Goal: Download file/media

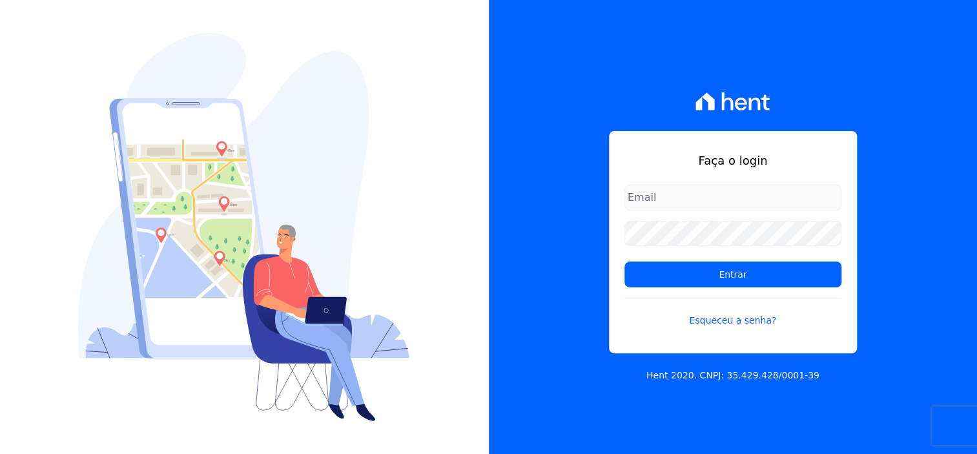
click at [702, 204] on input "email" at bounding box center [733, 198] width 217 height 26
type input "dilayne@fronteimoveis.com.br"
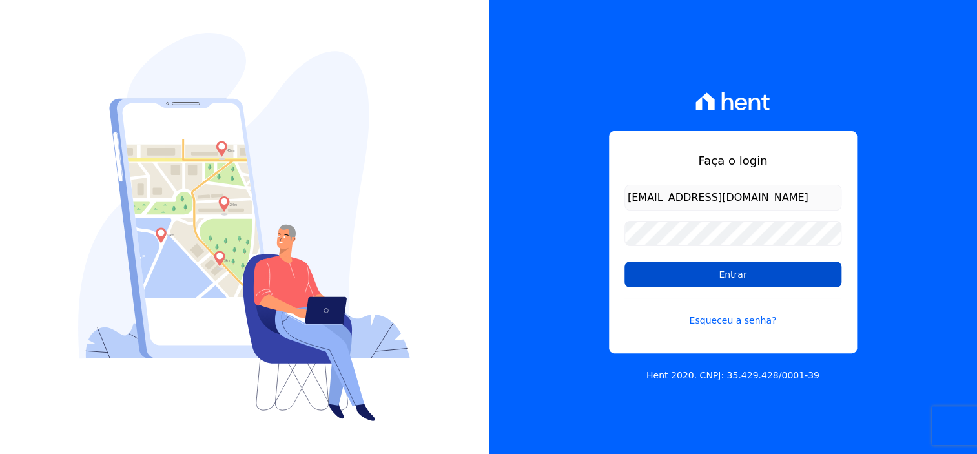
click at [738, 271] on input "Entrar" at bounding box center [733, 275] width 217 height 26
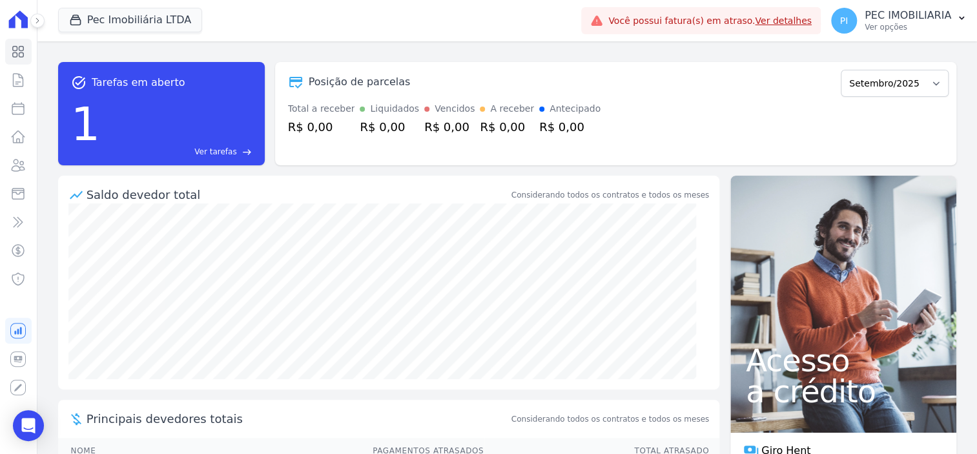
click at [63, 5] on div "Pec Imobiliária LTDA Fronte Campina Grande Incorporações SPE LTDA Chã Grande In…" at bounding box center [317, 20] width 519 height 43
click at [95, 14] on button "Pec Imobiliária LTDA" at bounding box center [130, 20] width 145 height 25
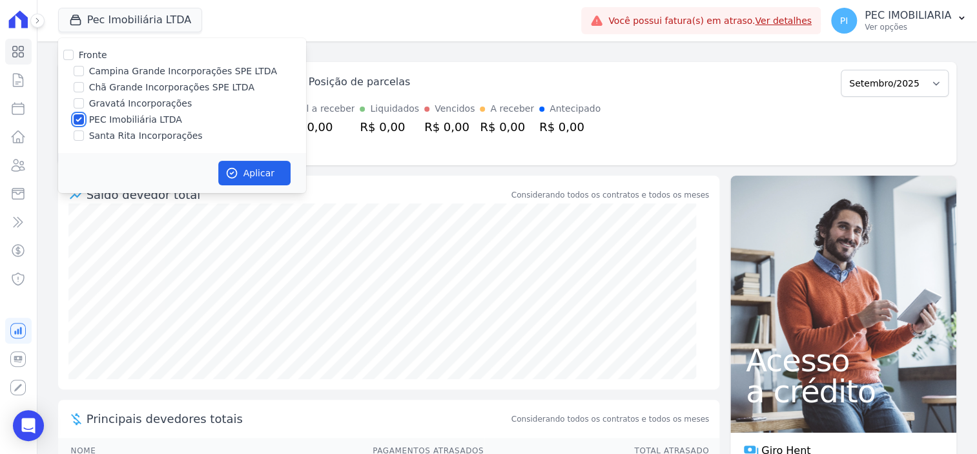
click at [74, 118] on input "PEC Imobiliária LTDA" at bounding box center [79, 119] width 10 height 10
checkbox input "false"
click at [79, 72] on input "Campina Grande Incorporações SPE LTDA" at bounding box center [79, 71] width 10 height 10
checkbox input "true"
click at [249, 167] on button "Aplicar" at bounding box center [254, 173] width 72 height 25
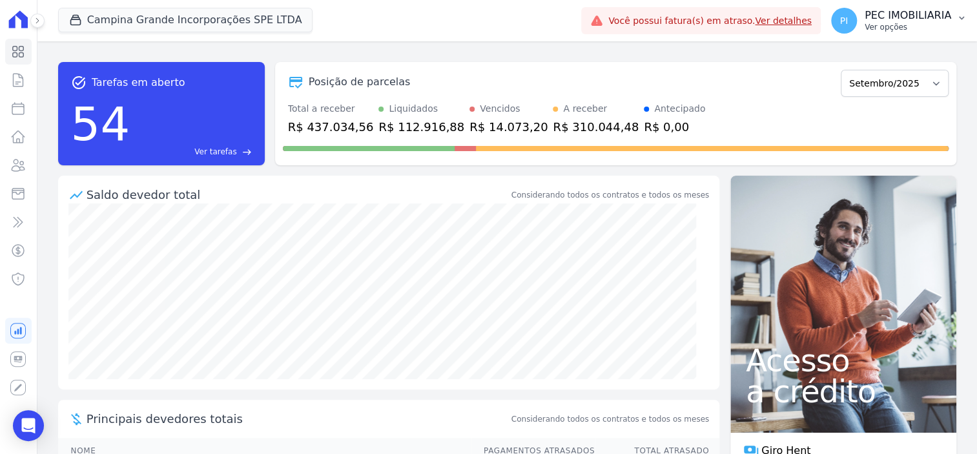
click at [906, 28] on p "Ver opções" at bounding box center [908, 27] width 87 height 10
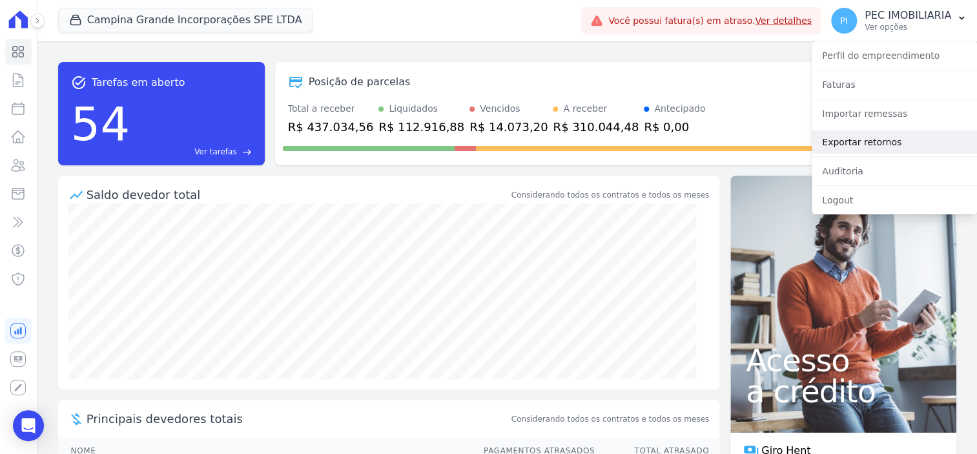
click at [842, 142] on link "Exportar retornos" at bounding box center [894, 142] width 165 height 23
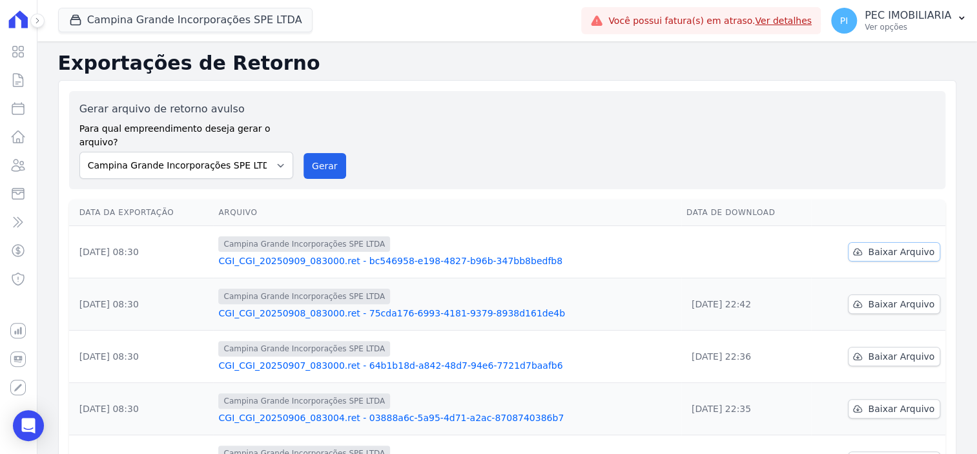
click at [895, 245] on span "Baixar Arquivo" at bounding box center [901, 251] width 67 height 13
click at [147, 20] on button "Campina Grande Incorporações SPE LTDA" at bounding box center [185, 20] width 255 height 25
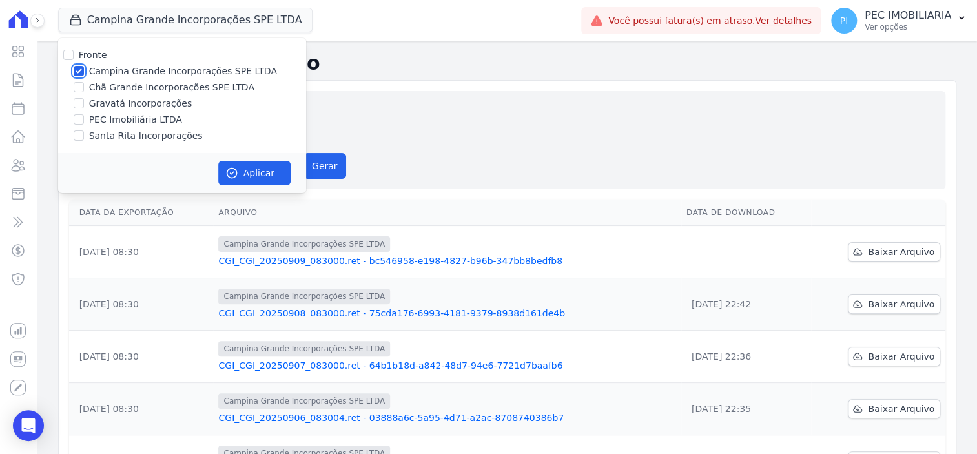
click at [74, 75] on input "Campina Grande Incorporações SPE LTDA" at bounding box center [79, 71] width 10 height 10
checkbox input "false"
click at [76, 84] on input "Chã Grande Incorporações SPE LTDA" at bounding box center [79, 87] width 10 height 10
checkbox input "true"
click at [262, 169] on button "Aplicar" at bounding box center [254, 173] width 72 height 25
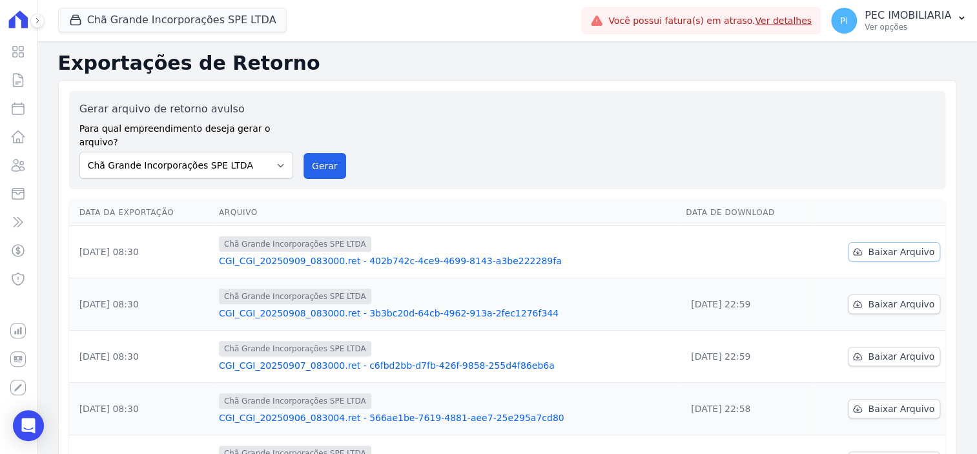
click at [902, 245] on span "Baixar Arquivo" at bounding box center [901, 251] width 67 height 13
click at [140, 13] on button "Chã Grande Incorporações SPE LTDA" at bounding box center [172, 20] width 229 height 25
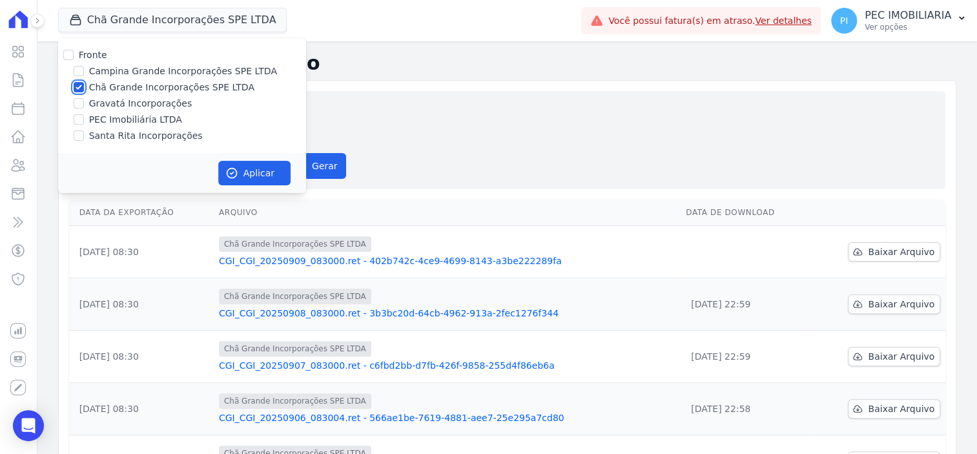
click at [80, 87] on input "Chã Grande Incorporações SPE LTDA" at bounding box center [79, 87] width 10 height 10
checkbox input "false"
click at [80, 99] on input "Gravatá Incorporações" at bounding box center [79, 103] width 10 height 10
checkbox input "true"
click at [271, 176] on button "Aplicar" at bounding box center [254, 173] width 72 height 25
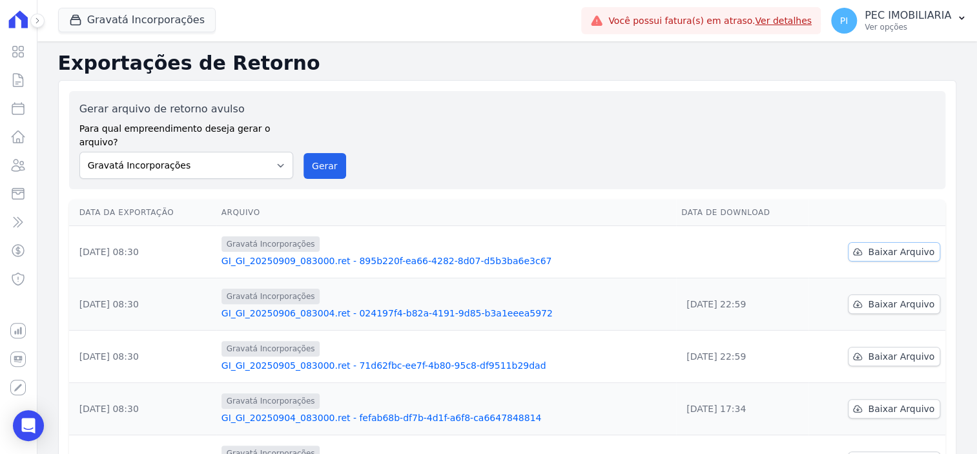
click at [883, 245] on span "Baixar Arquivo" at bounding box center [901, 251] width 67 height 13
click at [127, 16] on button "Gravatá Incorporações" at bounding box center [137, 20] width 158 height 25
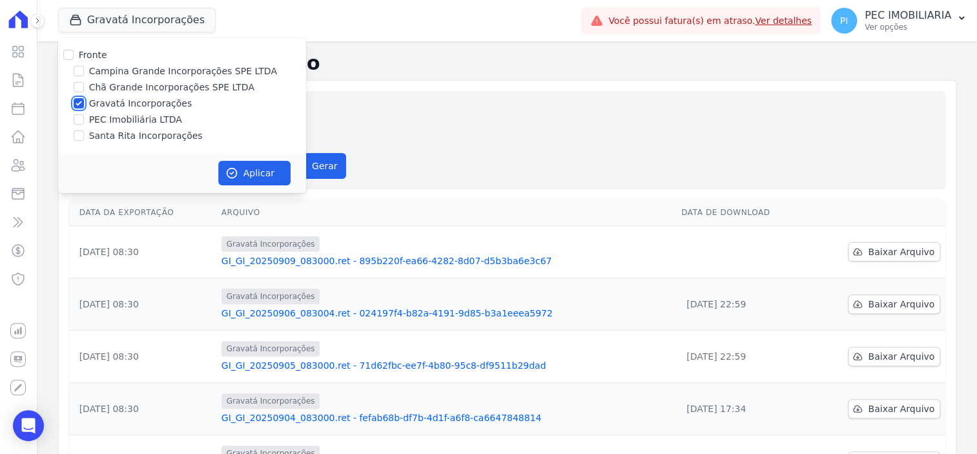
click at [74, 106] on input "Gravatá Incorporações" at bounding box center [79, 103] width 10 height 10
checkbox input "false"
click at [78, 137] on input "Santa Rita Incorporações" at bounding box center [79, 136] width 10 height 10
checkbox input "true"
click at [269, 174] on button "Aplicar" at bounding box center [254, 173] width 72 height 25
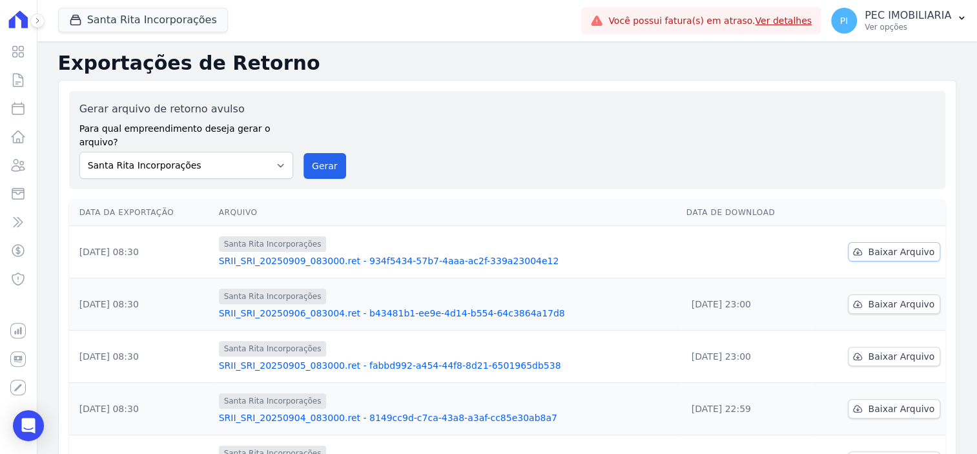
click at [893, 245] on span "Baixar Arquivo" at bounding box center [901, 251] width 67 height 13
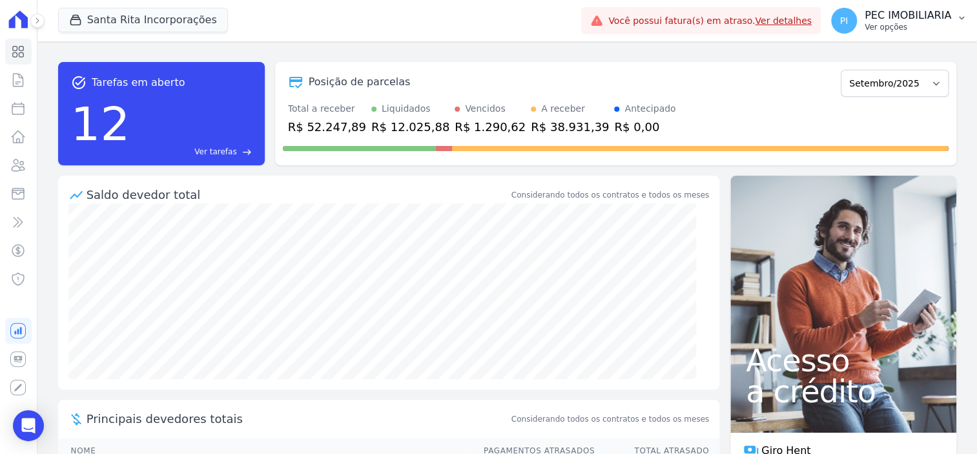
click at [885, 17] on p "PEC IMOBILIARIA" at bounding box center [908, 15] width 87 height 13
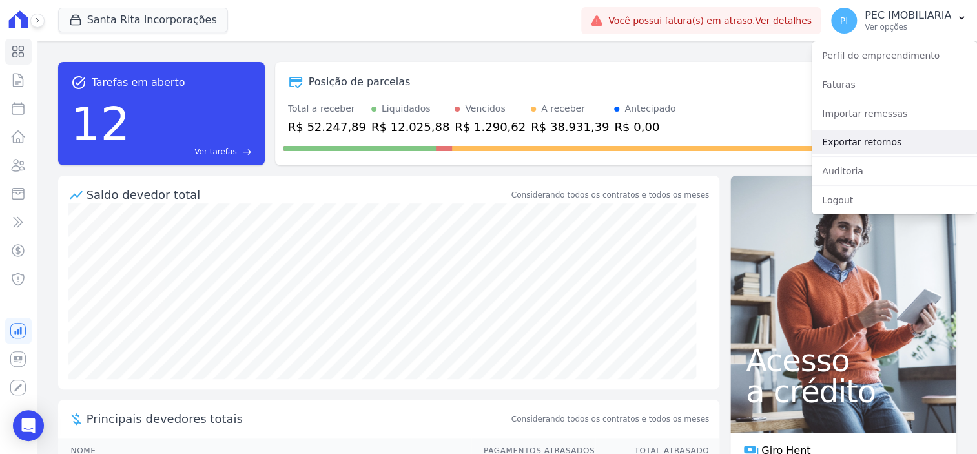
click at [878, 143] on link "Exportar retornos" at bounding box center [894, 142] width 165 height 23
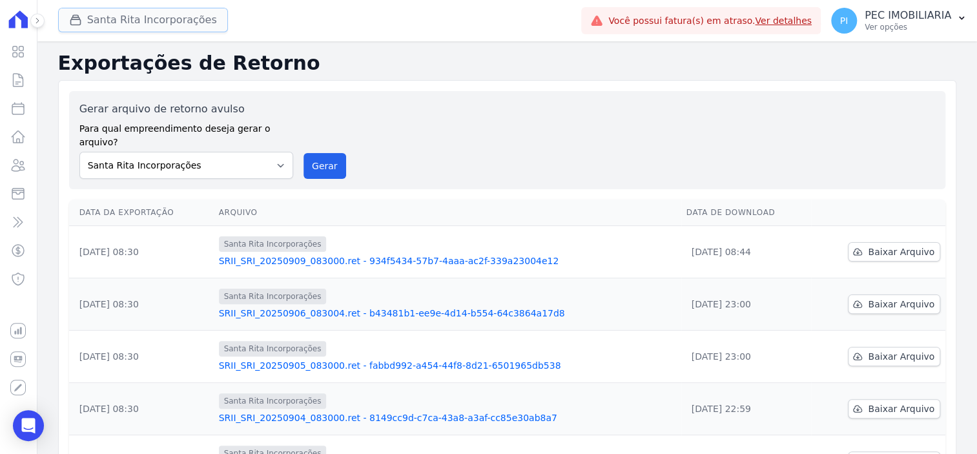
click at [167, 15] on button "Santa Rita Incorporações" at bounding box center [143, 20] width 170 height 25
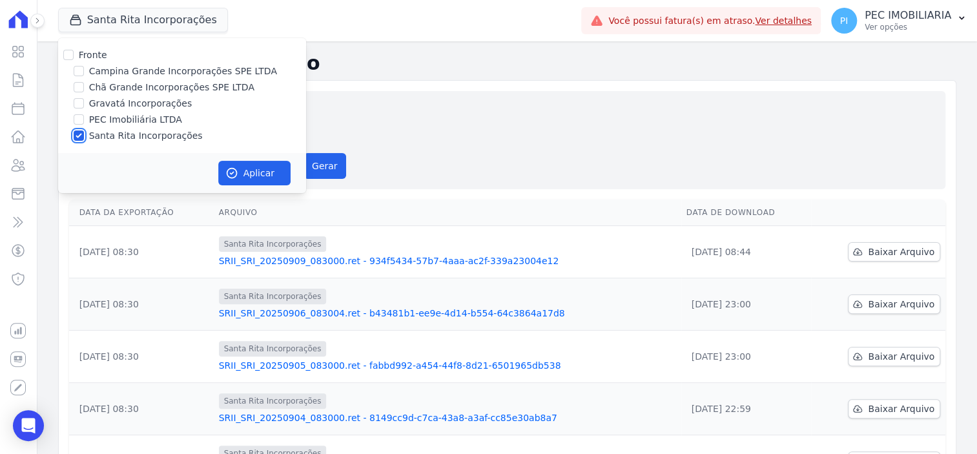
click at [78, 138] on input "Santa Rita Incorporações" at bounding box center [79, 136] width 10 height 10
checkbox input "false"
click at [77, 109] on div at bounding box center [79, 103] width 10 height 13
click at [72, 103] on div "Gravatá Incorporações" at bounding box center [182, 104] width 248 height 14
click at [77, 107] on input "Gravatá Incorporações" at bounding box center [79, 103] width 10 height 10
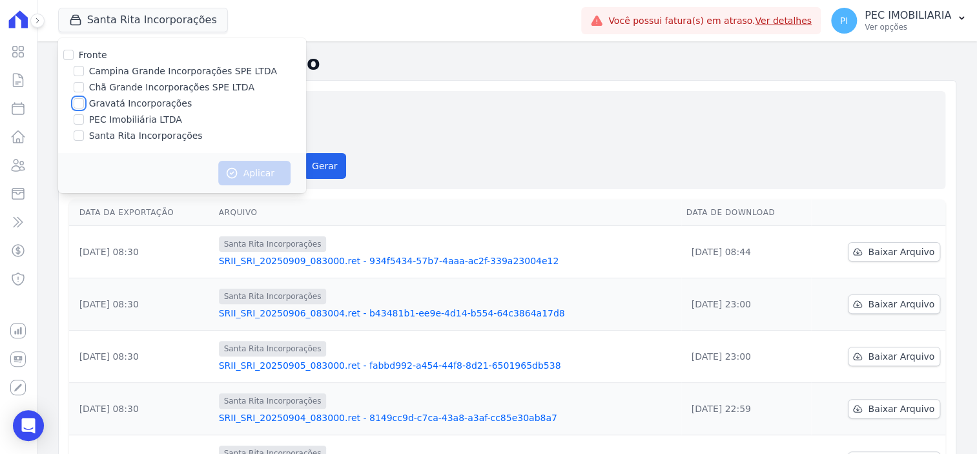
checkbox input "true"
click at [264, 170] on button "Aplicar" at bounding box center [254, 173] width 72 height 25
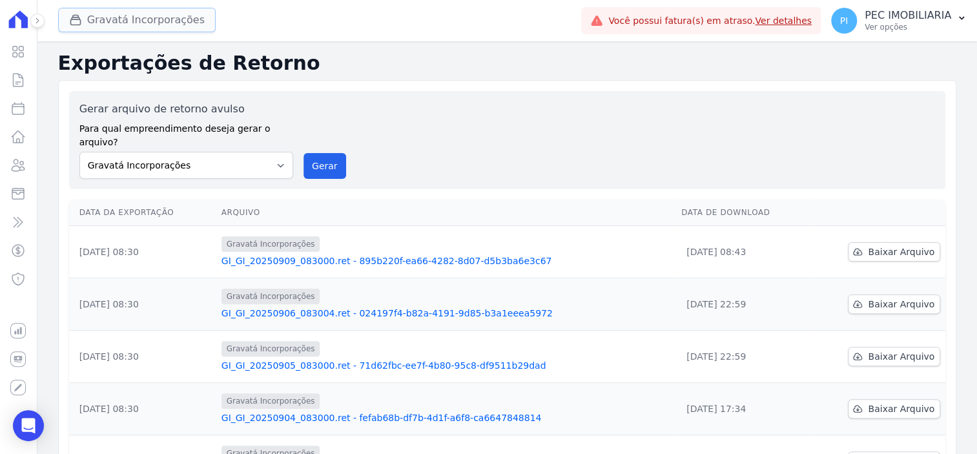
click at [93, 23] on button "Gravatá Incorporações" at bounding box center [137, 20] width 158 height 25
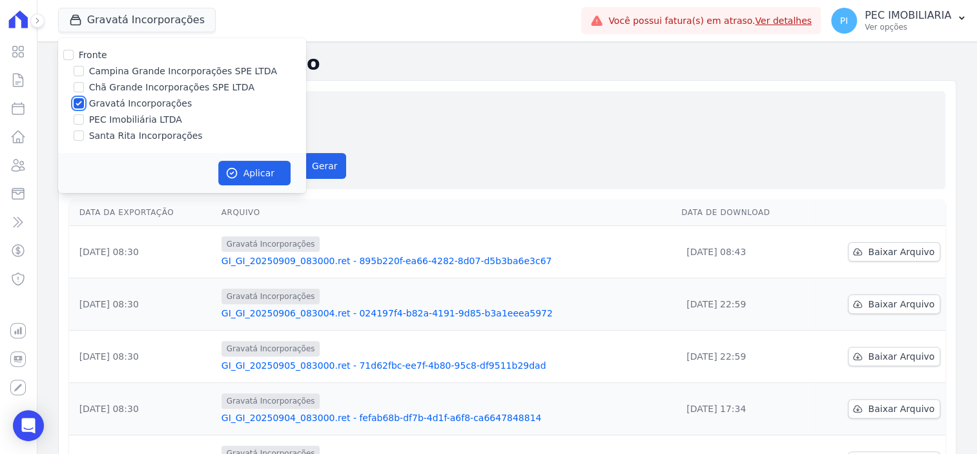
click at [79, 104] on input "Gravatá Incorporações" at bounding box center [79, 103] width 10 height 10
checkbox input "false"
click at [78, 87] on input "Chã Grande Incorporações SPE LTDA" at bounding box center [79, 87] width 10 height 10
checkbox input "true"
click at [251, 167] on button "Aplicar" at bounding box center [254, 173] width 72 height 25
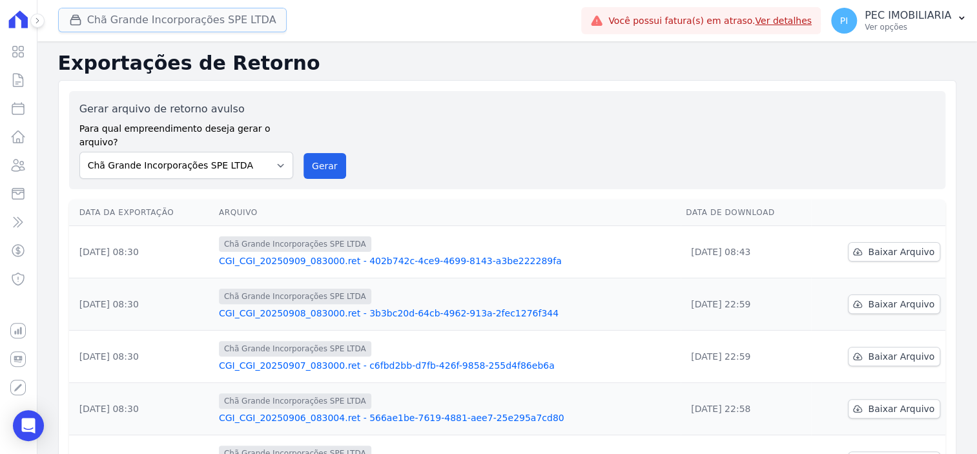
click at [83, 23] on div "button" at bounding box center [78, 20] width 18 height 13
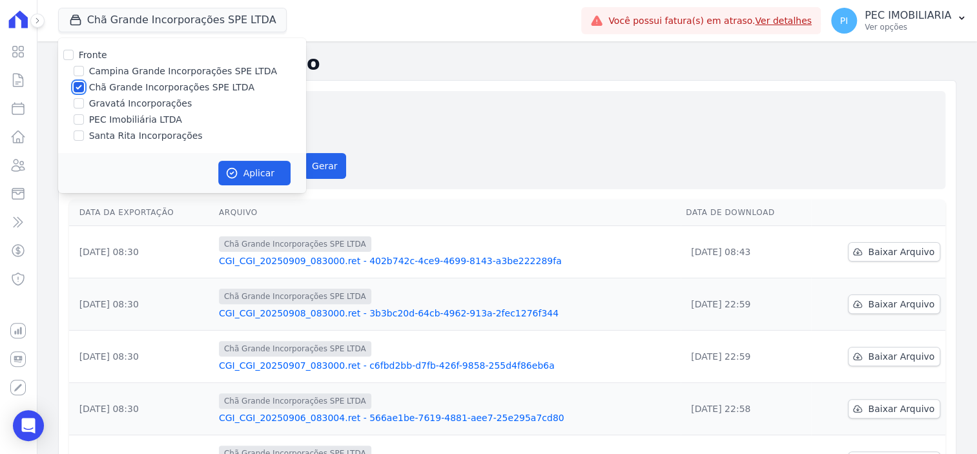
click at [78, 86] on input "Chã Grande Incorporações SPE LTDA" at bounding box center [79, 87] width 10 height 10
checkbox input "false"
click at [78, 71] on input "Campina Grande Incorporações SPE LTDA" at bounding box center [79, 71] width 10 height 10
checkbox input "true"
click at [266, 171] on button "Aplicar" at bounding box center [254, 173] width 72 height 25
